Goal: Check status: Check status

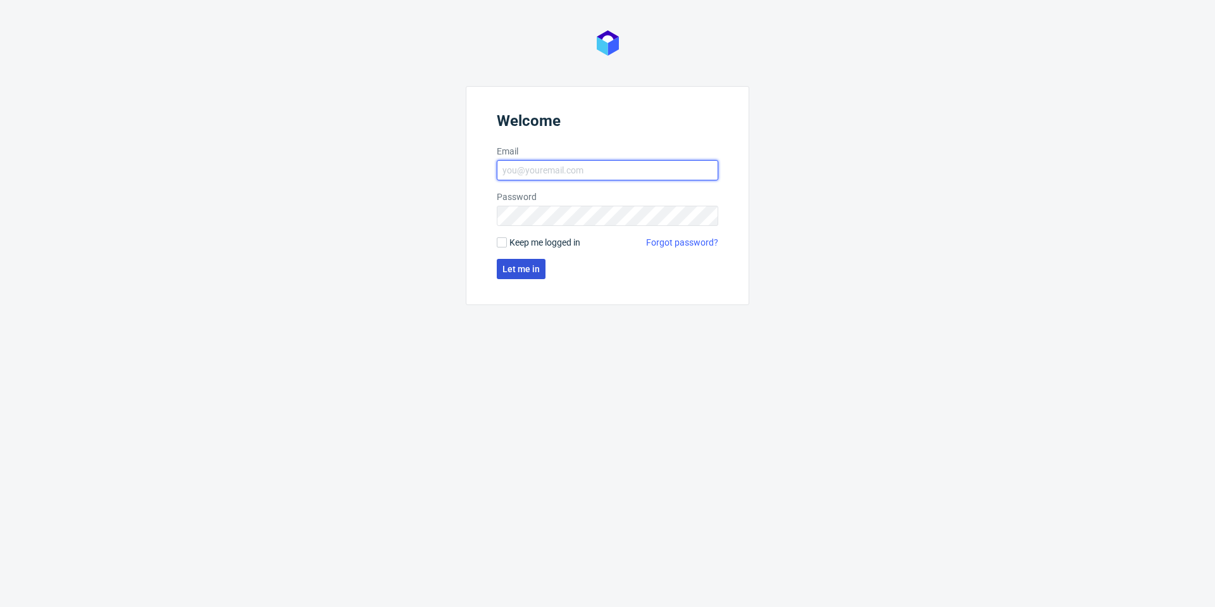
type input "[PERSON_NAME][EMAIL_ADDRESS][PERSON_NAME][DOMAIN_NAME]"
click at [537, 271] on span "Let me in" at bounding box center [520, 269] width 37 height 9
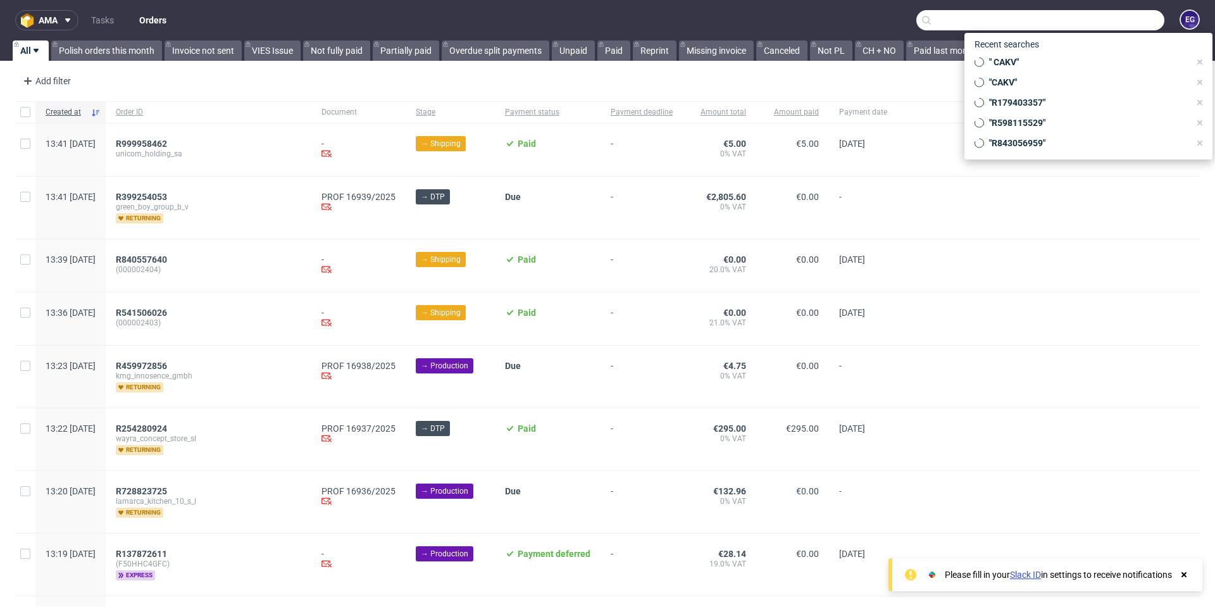
click at [1073, 15] on input "text" at bounding box center [1040, 20] width 248 height 20
paste input "R911485754"
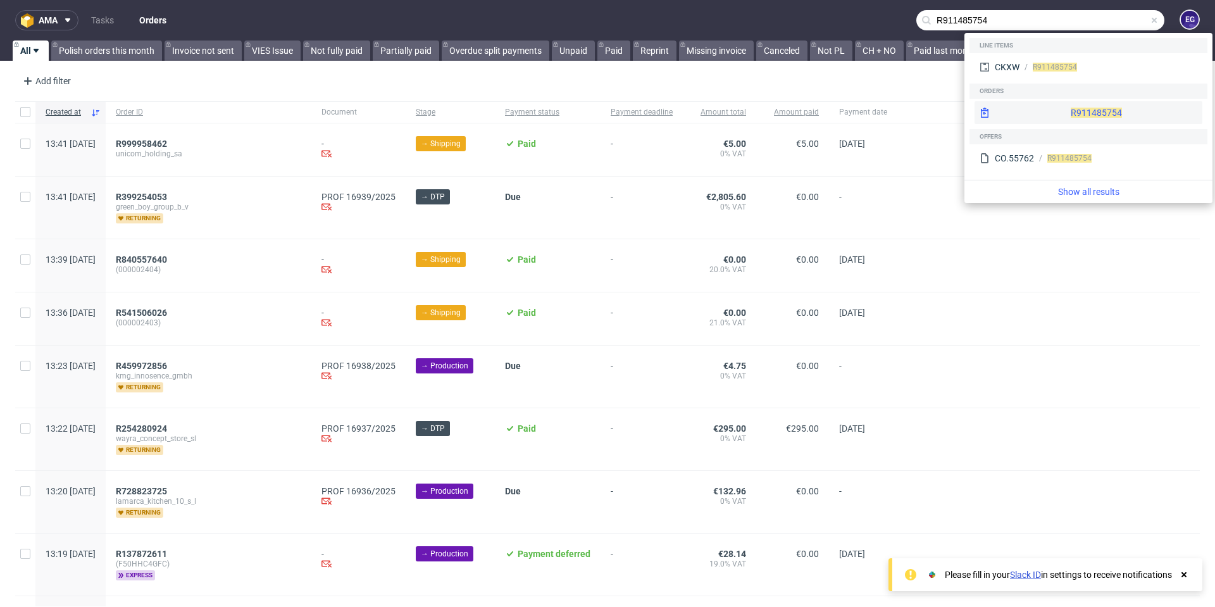
type input "R911485754"
click at [1032, 119] on div "R911485754" at bounding box center [1089, 112] width 228 height 23
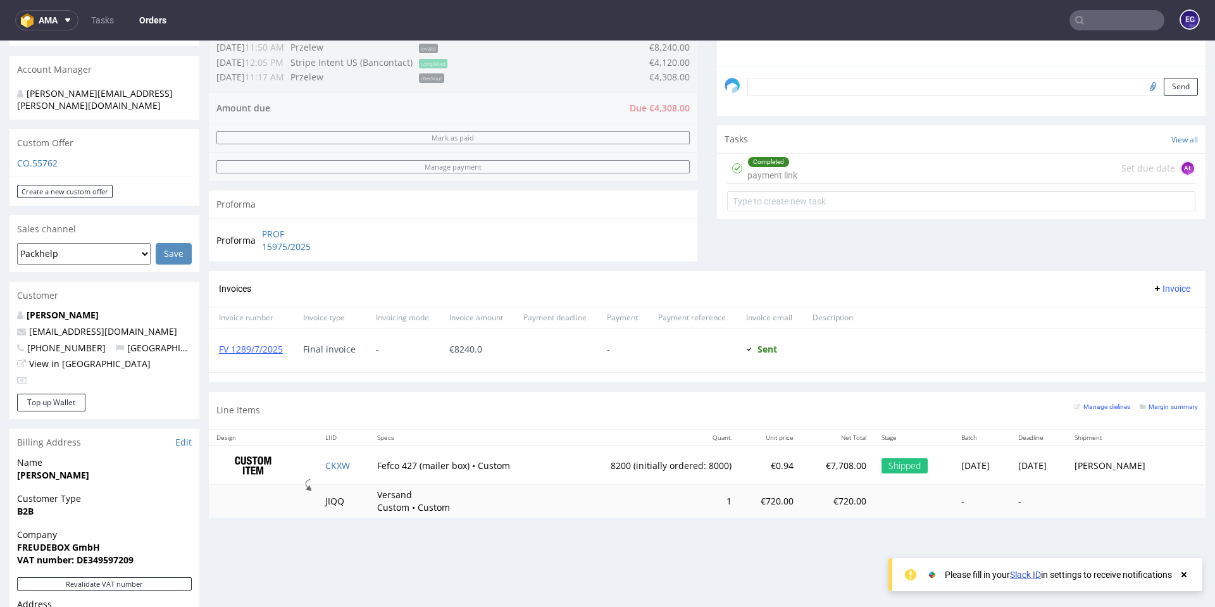
scroll to position [570, 0]
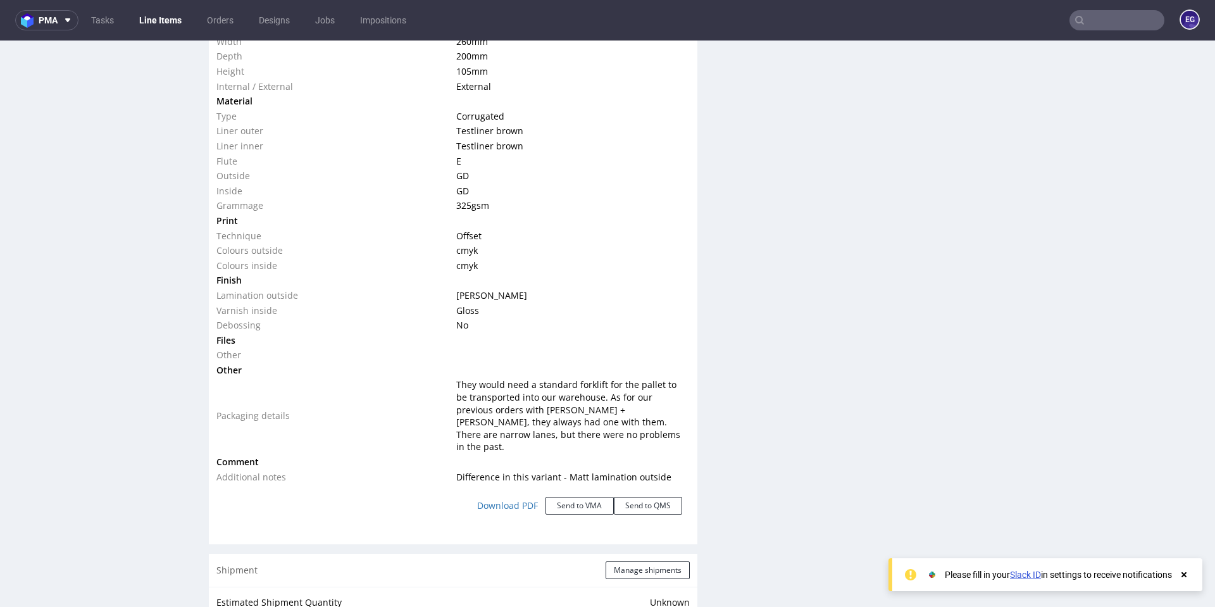
scroll to position [1329, 0]
